Goal: Task Accomplishment & Management: Use online tool/utility

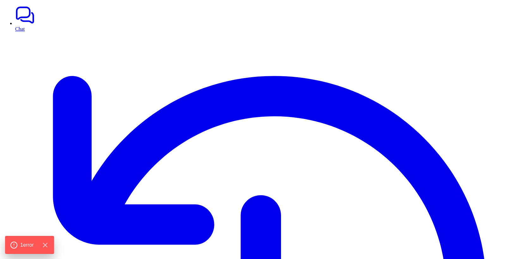
click at [48, 244] on icon "Hide Errors" at bounding box center [47, 245] width 4 height 4
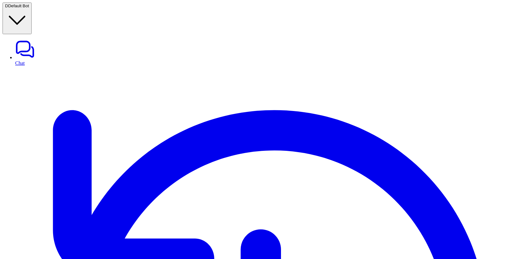
type textarea "**********"
